Goal: Task Accomplishment & Management: Manage account settings

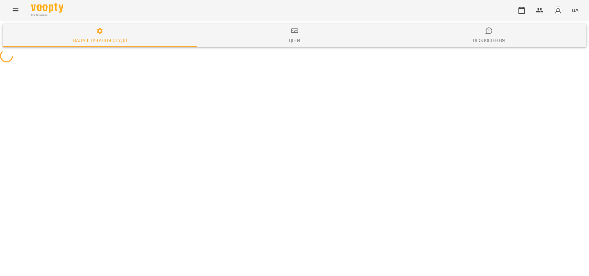
select select "**"
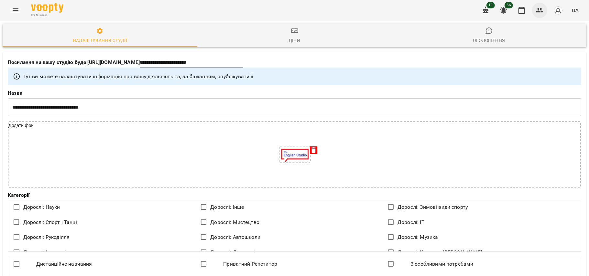
click at [540, 7] on icon "button" at bounding box center [540, 10] width 8 height 8
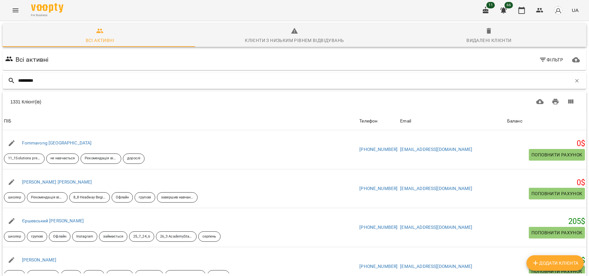
type input "*********"
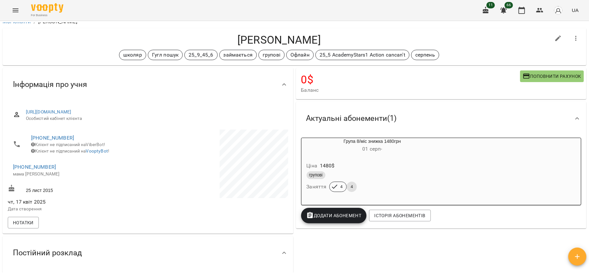
scroll to position [7, 0]
